Goal: Transaction & Acquisition: Purchase product/service

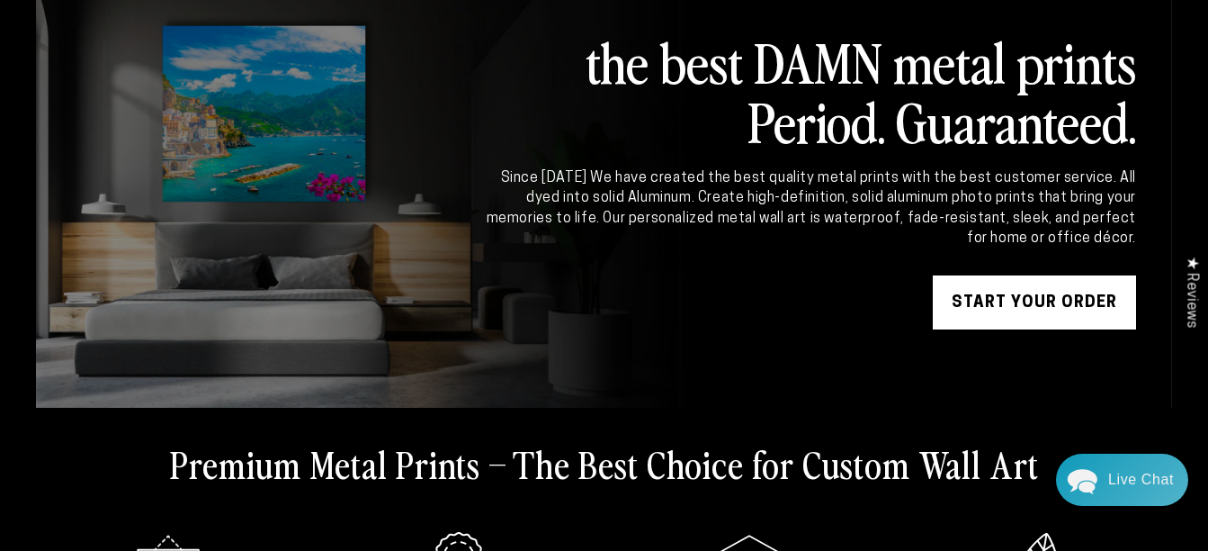
scroll to position [90, 0]
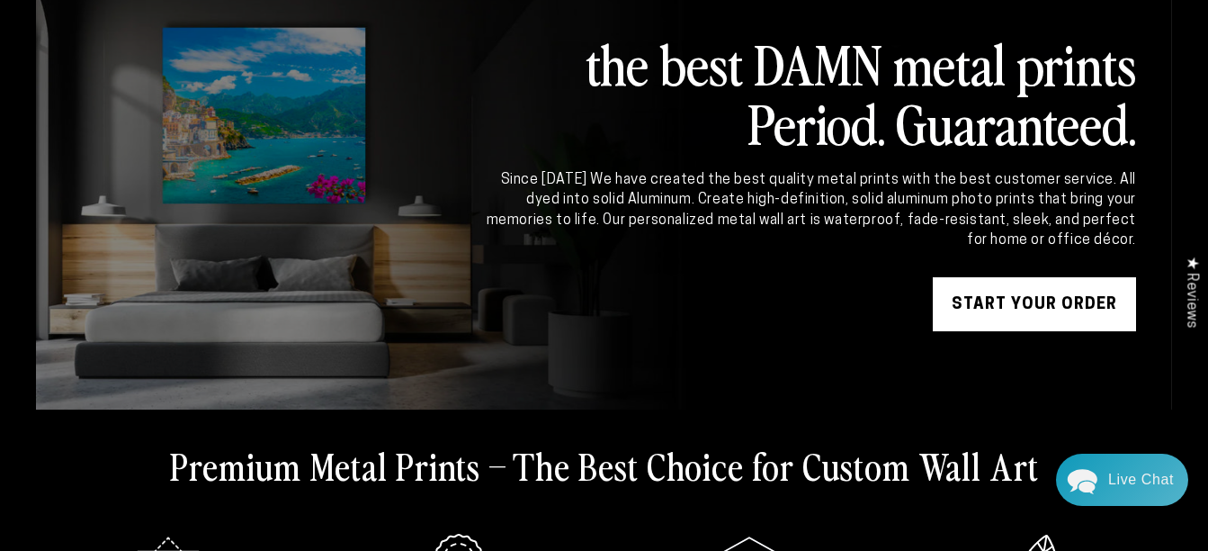
click at [1010, 295] on link "START YOUR Order" at bounding box center [1034, 304] width 203 height 54
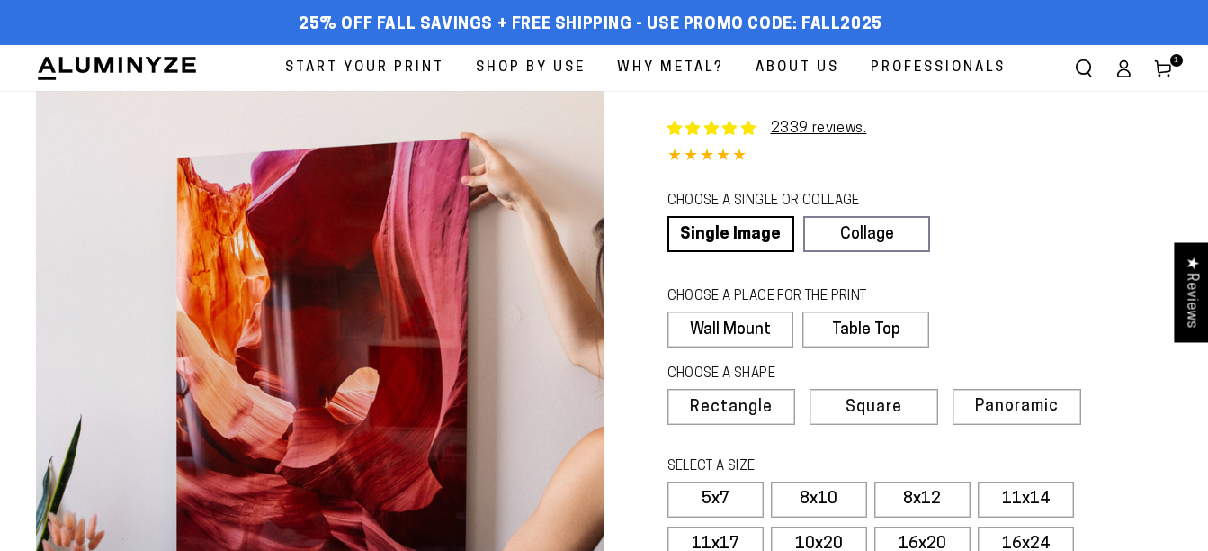
select select "**********"
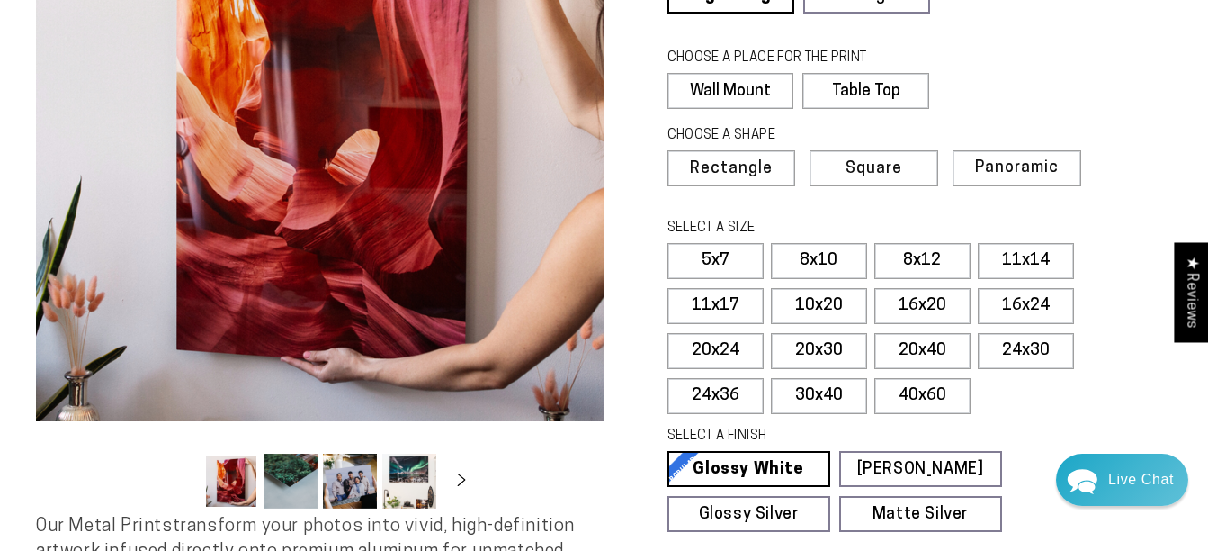
scroll to position [270, 0]
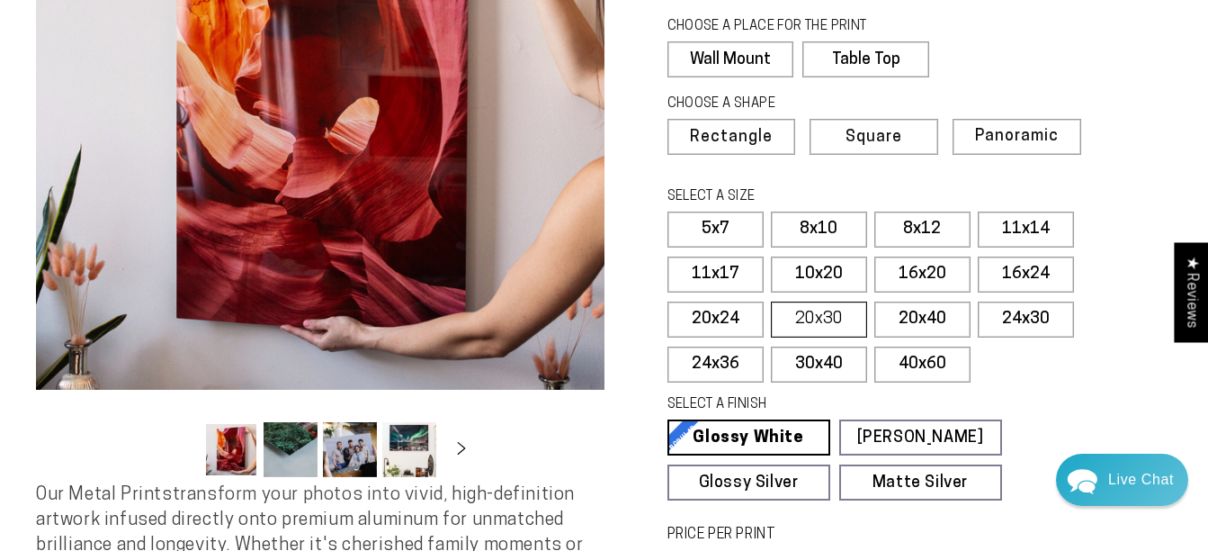
click at [823, 310] on label "20x30" at bounding box center [819, 319] width 96 height 36
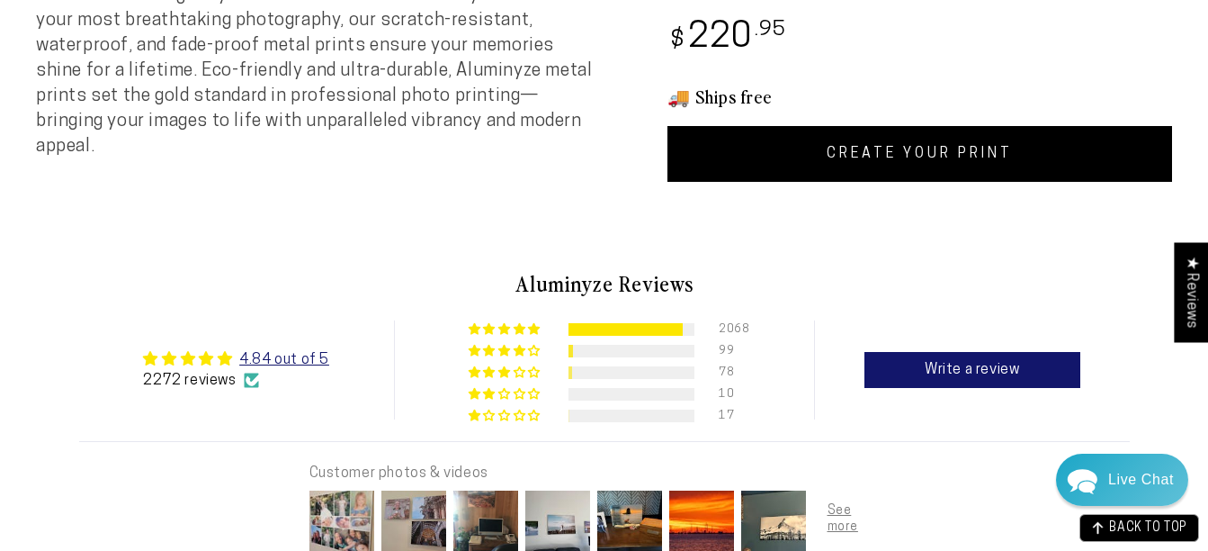
scroll to position [810, 0]
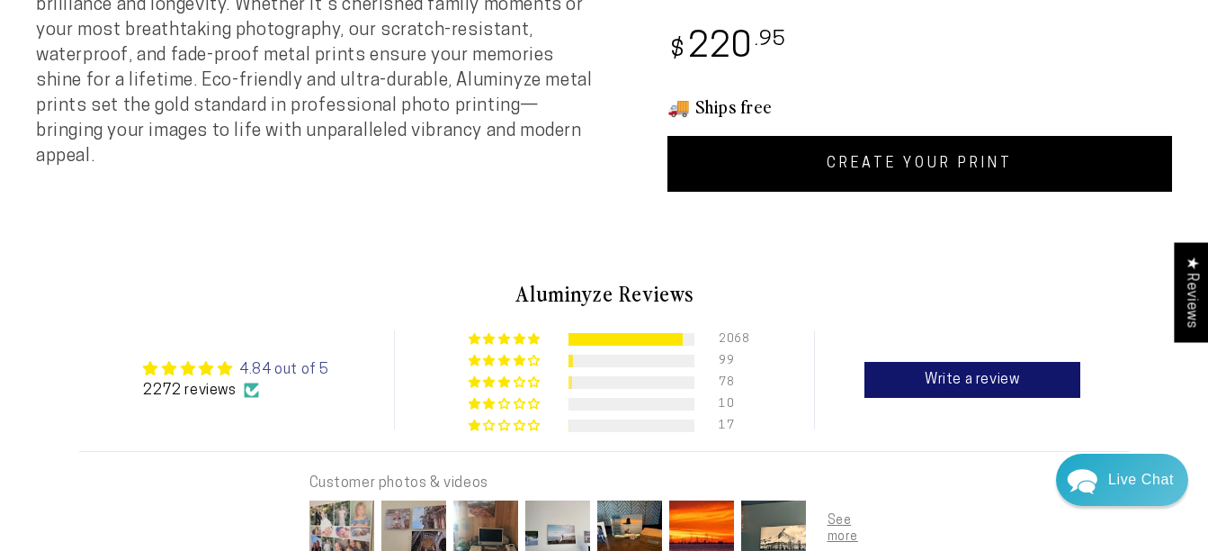
click at [275, 363] on link "4.84 out of 5" at bounding box center [284, 370] width 90 height 14
